Goal: Browse casually

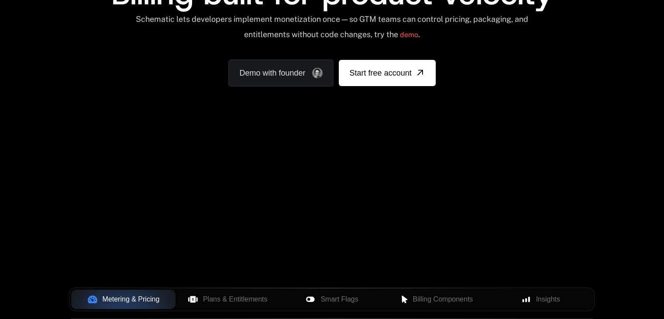
scroll to position [112, 0]
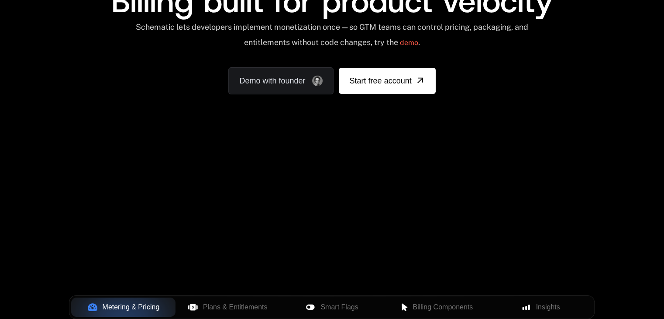
scroll to position [103, 0]
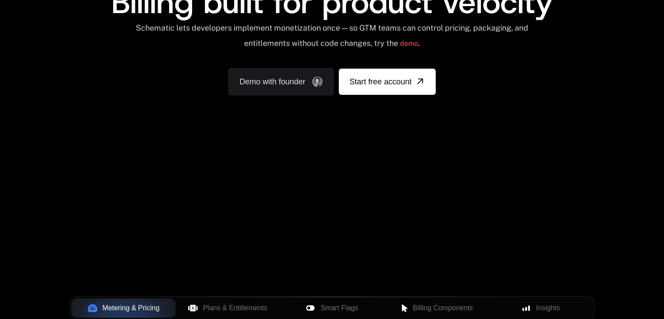
click at [354, 167] on div "Your browser does not support the video tag." at bounding box center [332, 155] width 568 height 368
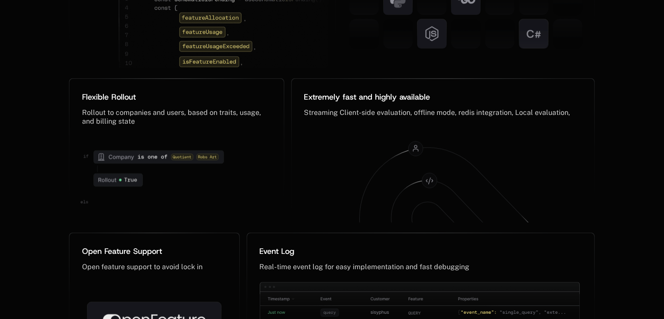
scroll to position [4363, 0]
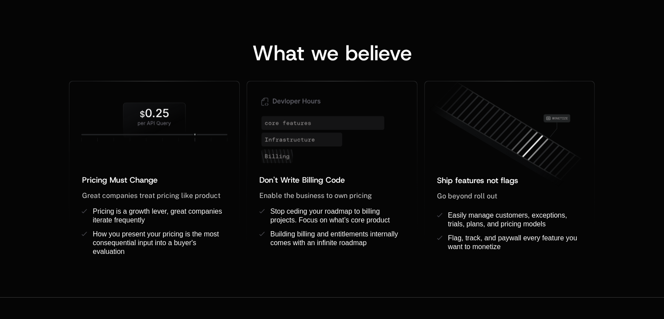
scroll to position [681, 0]
